Goal: Transaction & Acquisition: Purchase product/service

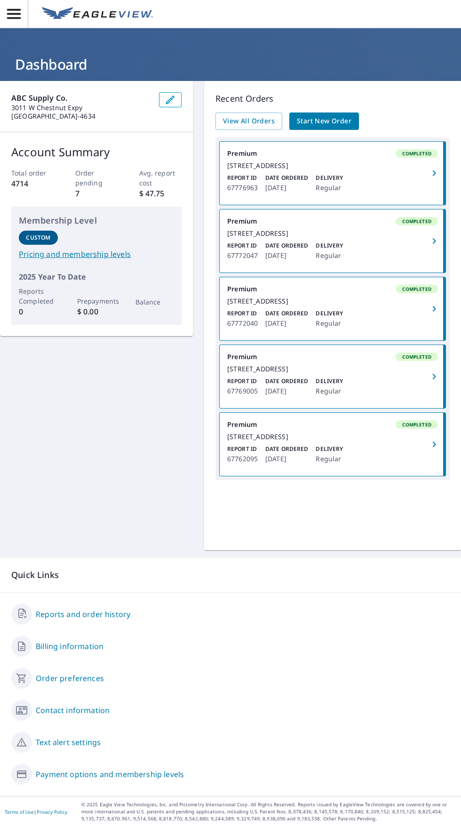
click at [346, 126] on span "Start New Order" at bounding box center [324, 121] width 55 height 12
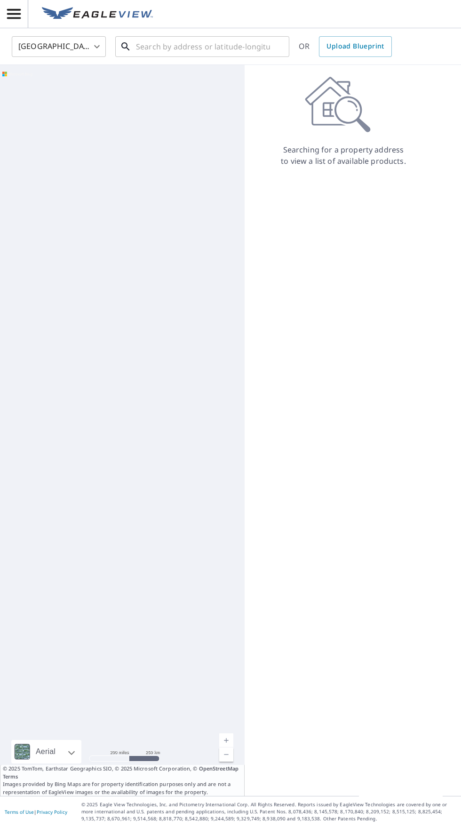
click at [218, 49] on input "text" at bounding box center [203, 46] width 134 height 26
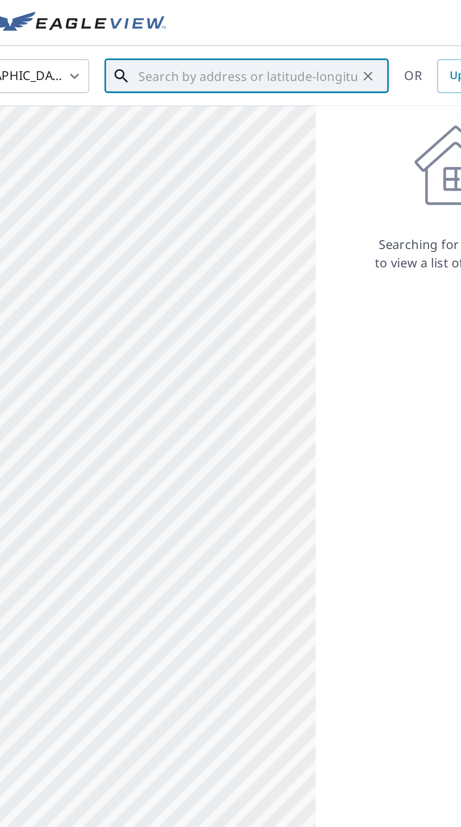
click at [225, 44] on input "text" at bounding box center [203, 46] width 134 height 26
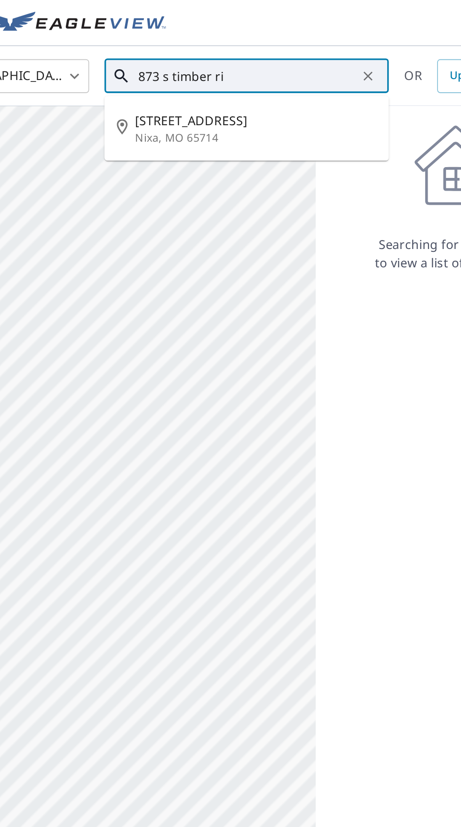
click at [247, 75] on span "[STREET_ADDRESS]" at bounding box center [208, 73] width 148 height 11
type input "[STREET_ADDRESS][PERSON_NAME]"
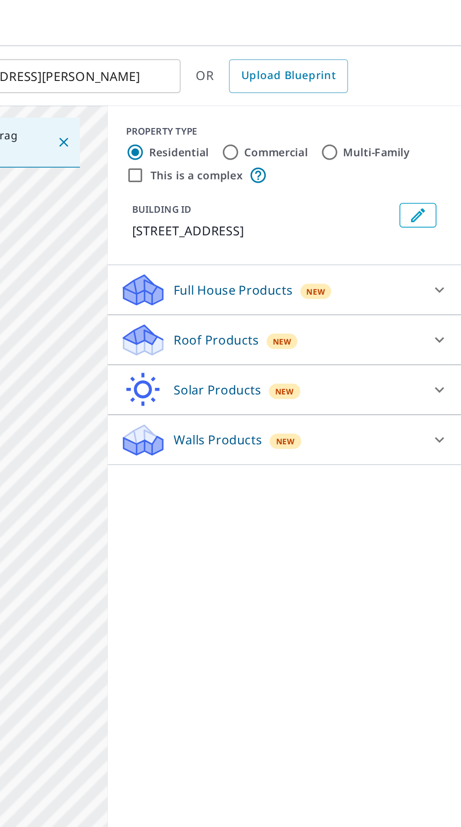
click at [352, 212] on span "New" at bounding box center [352, 209] width 12 height 8
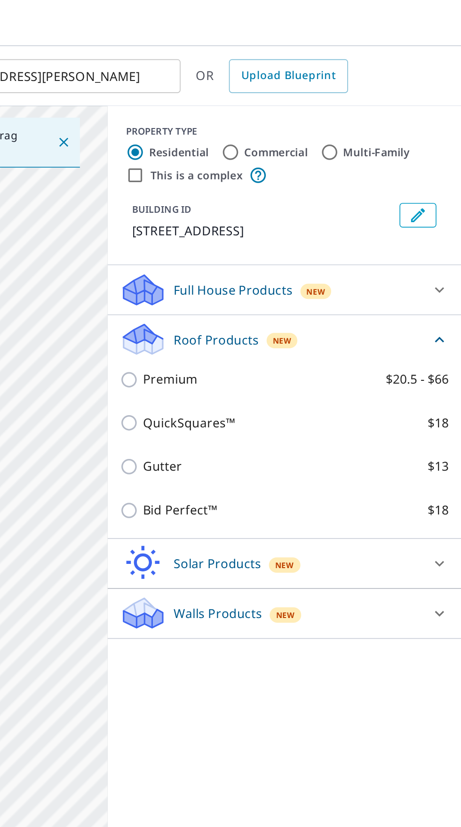
click at [259, 230] on input "Premium $20.5 - $66" at bounding box center [259, 232] width 14 height 11
checkbox input "true"
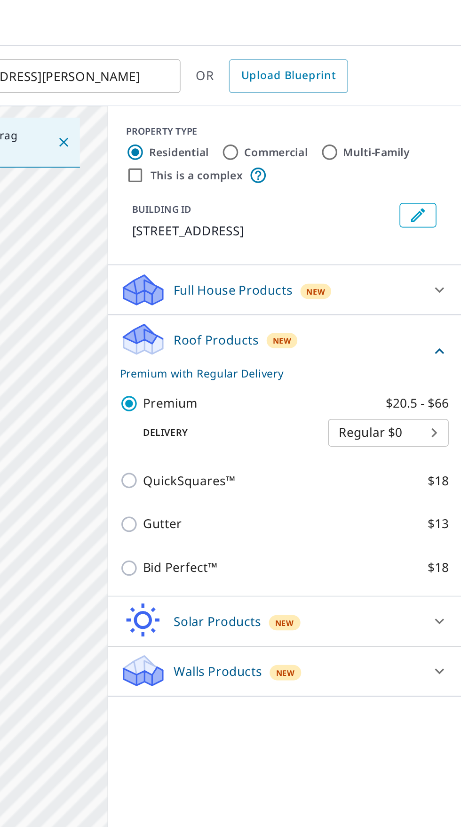
click at [446, 266] on body "CS CS [GEOGRAPHIC_DATA] US ​ [STREET_ADDRESS][PERSON_NAME] ​ OR Upload Blueprin…" at bounding box center [230, 413] width 461 height 827
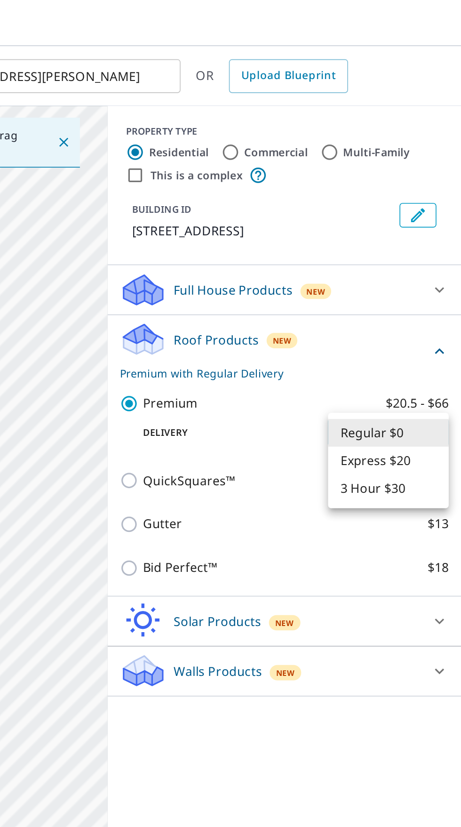
click at [436, 303] on li "3 Hour $30" at bounding box center [417, 298] width 74 height 17
type input "7"
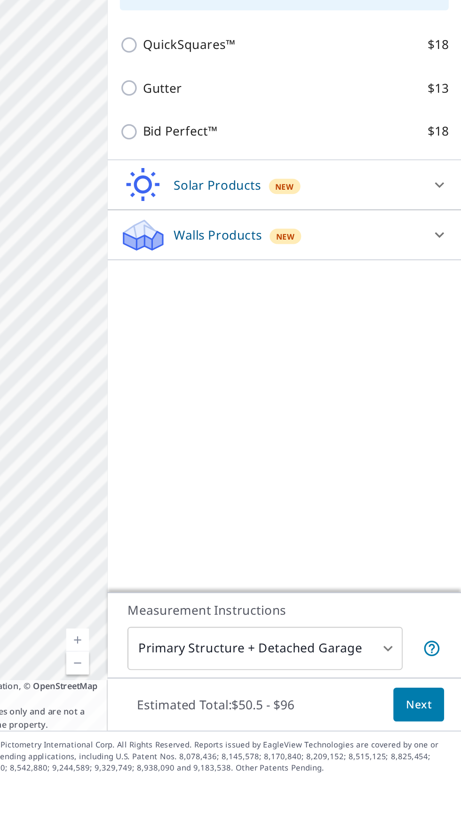
click at [442, 786] on span "Next" at bounding box center [435, 780] width 16 height 12
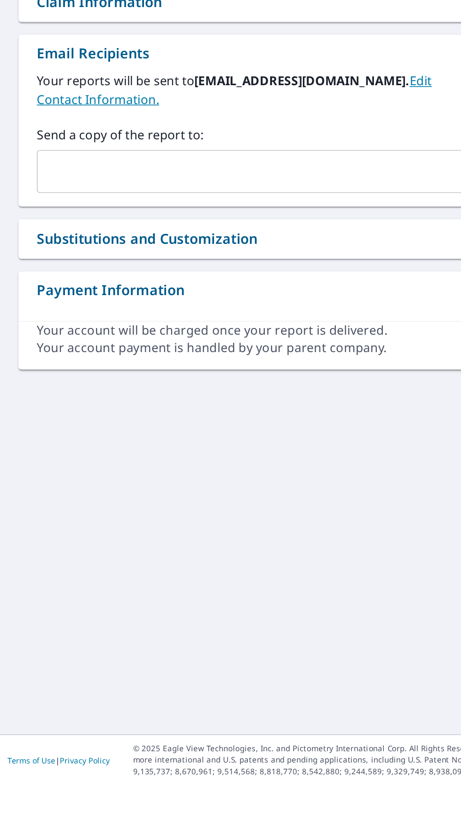
click at [139, 455] on input "text" at bounding box center [150, 451] width 247 height 18
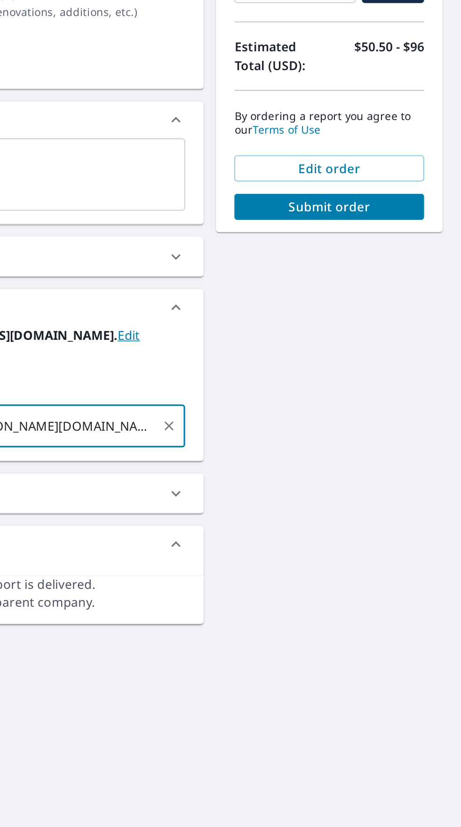
scroll to position [72, 0]
type input "[PERSON_NAME][EMAIL_ADDRESS][PERSON_NAME][DOMAIN_NAME]"
click at [421, 312] on span "Submit order" at bounding box center [380, 317] width 101 height 10
